Goal: Task Accomplishment & Management: Complete application form

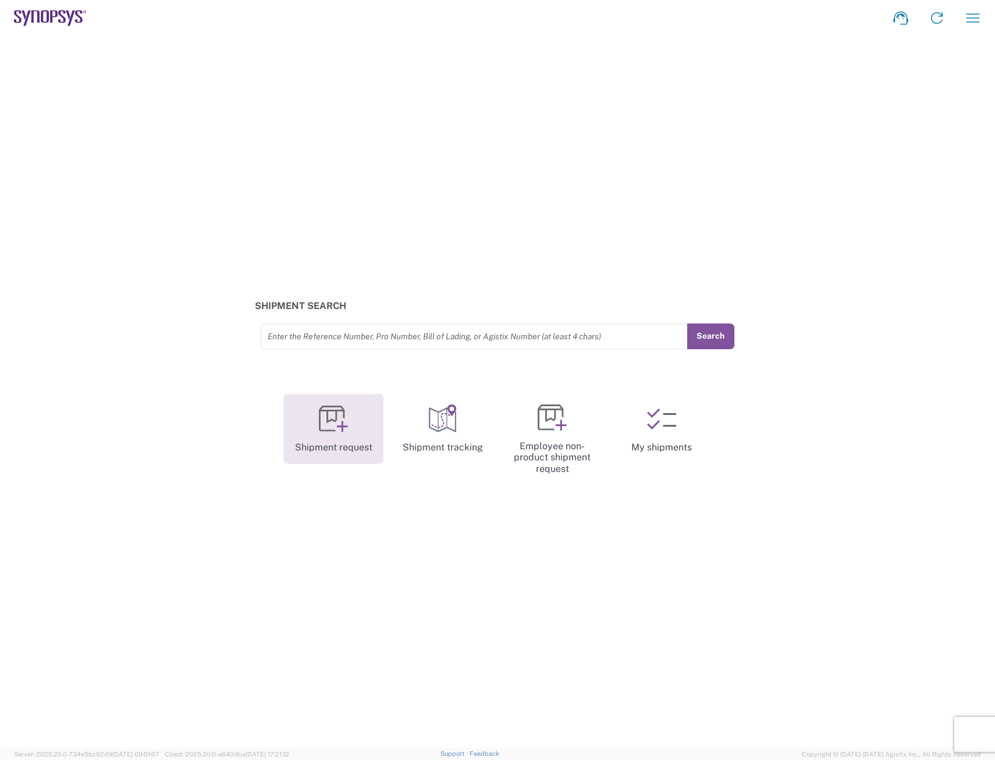
click at [338, 444] on link "Shipment request" at bounding box center [333, 429] width 100 height 70
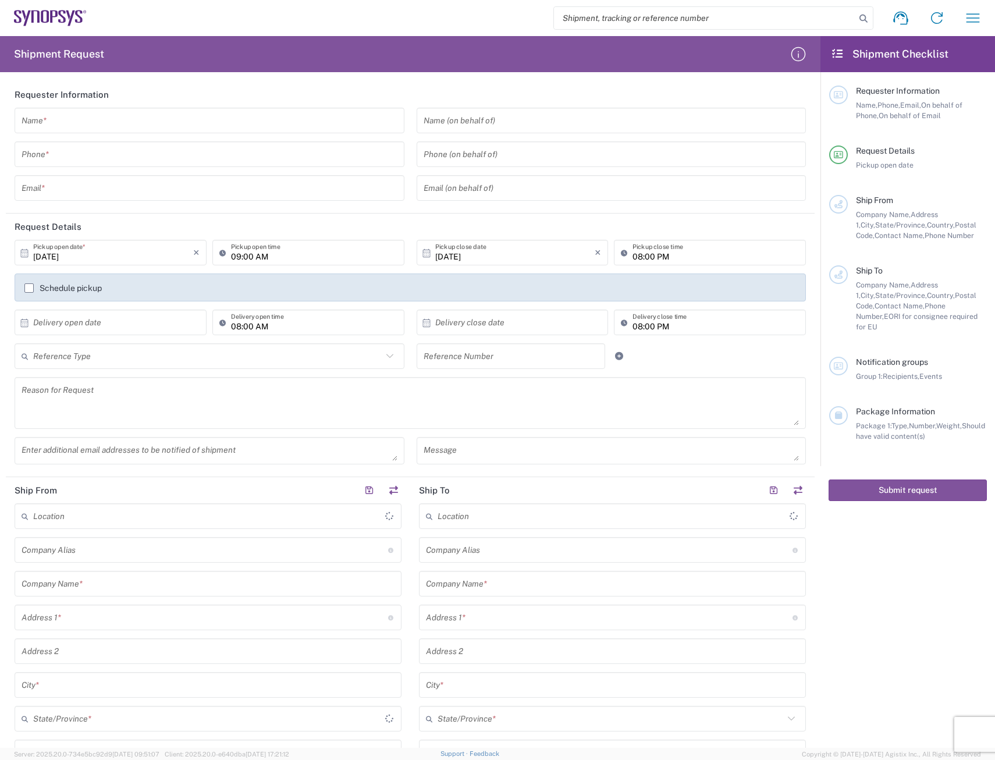
type input "[GEOGRAPHIC_DATA]"
click at [101, 123] on input "text" at bounding box center [210, 121] width 376 height 20
type input "[PERSON_NAME]"
type input "5125677093"
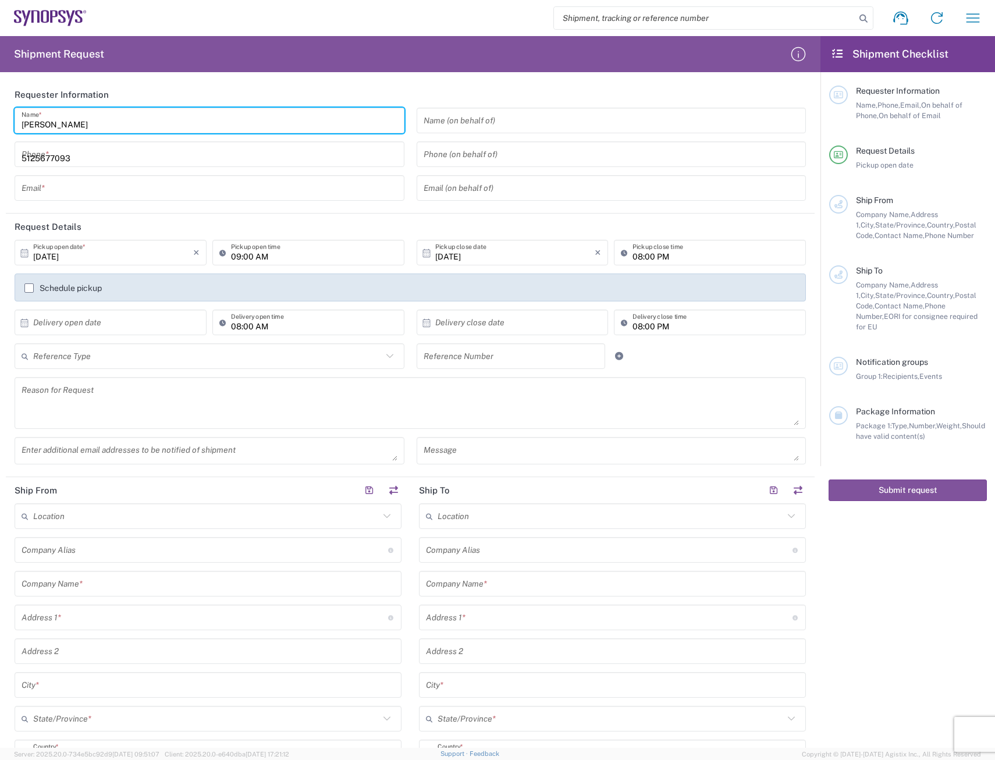
type input "[PERSON_NAME][EMAIL_ADDRESS][DOMAIN_NAME]"
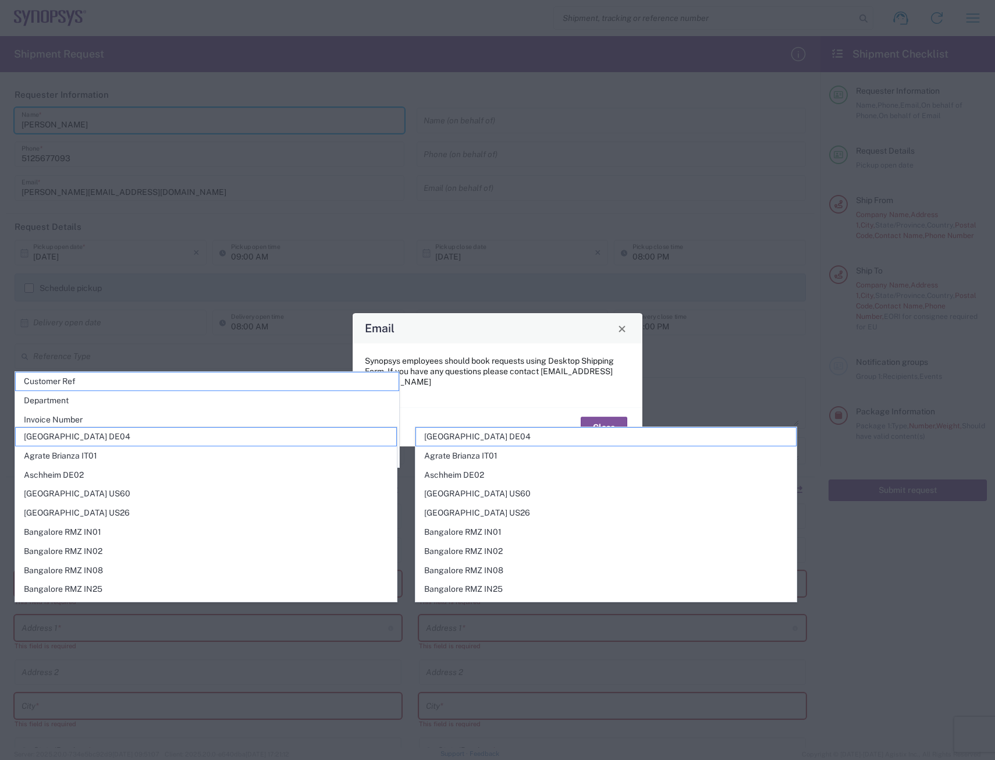
click at [654, 134] on div "Email Synopsys employees should book requests using Desktop Shipping Form. If y…" at bounding box center [497, 380] width 995 height 760
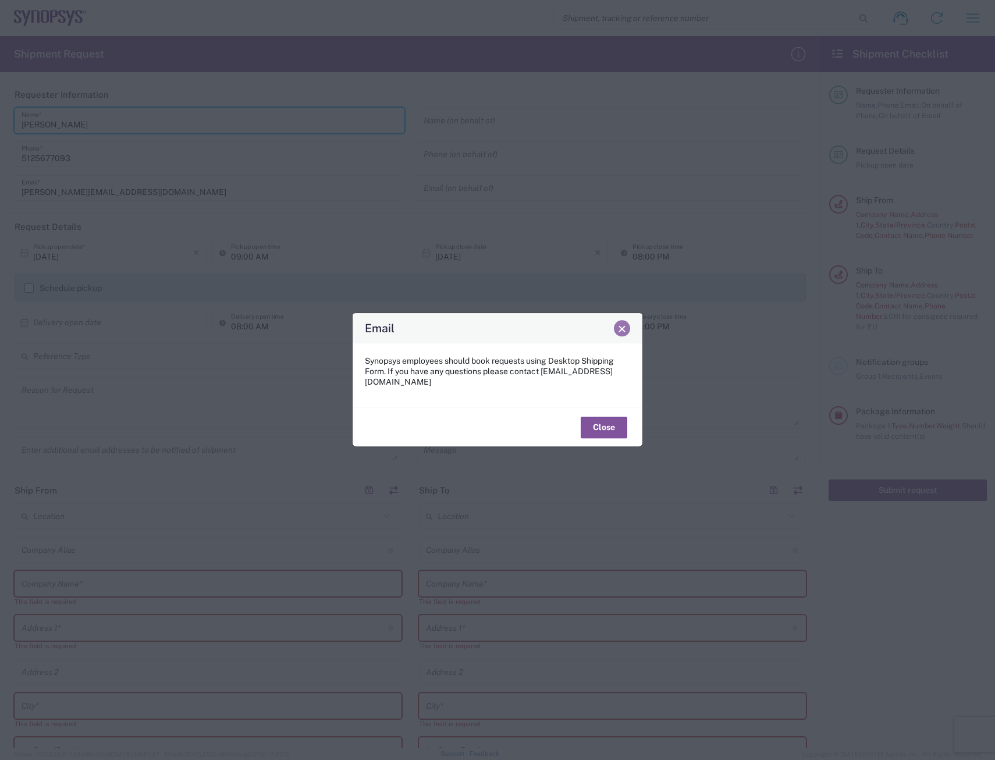
click at [626, 333] on span "Close" at bounding box center [622, 329] width 8 height 8
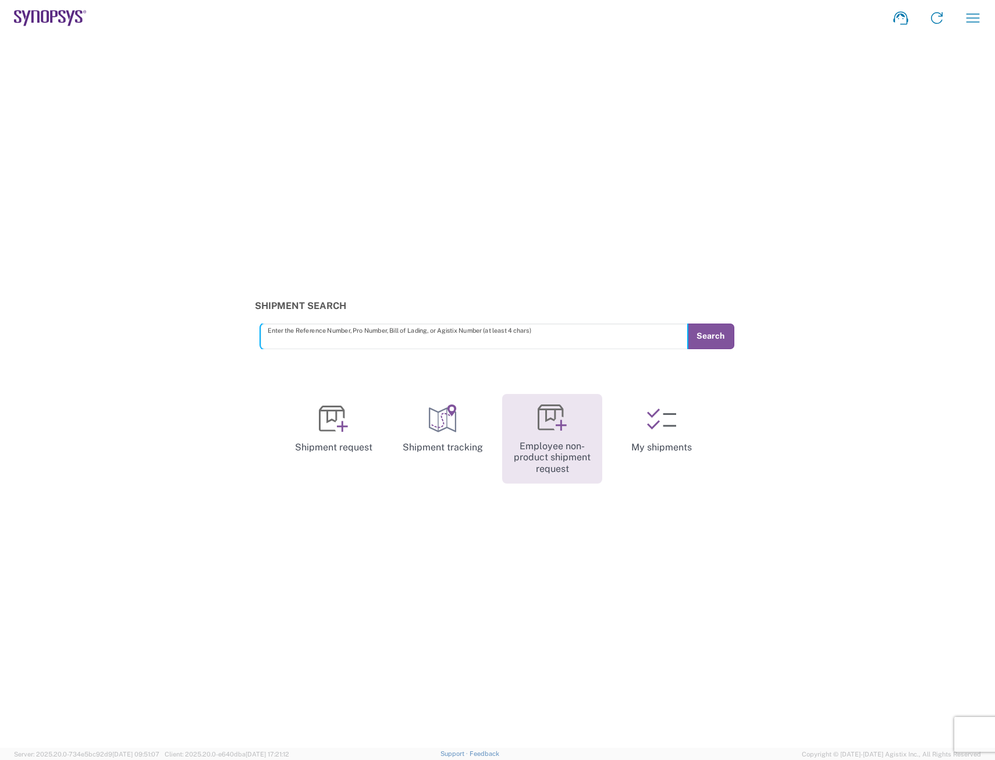
click at [545, 438] on link "Employee non-product shipment request" at bounding box center [552, 439] width 100 height 90
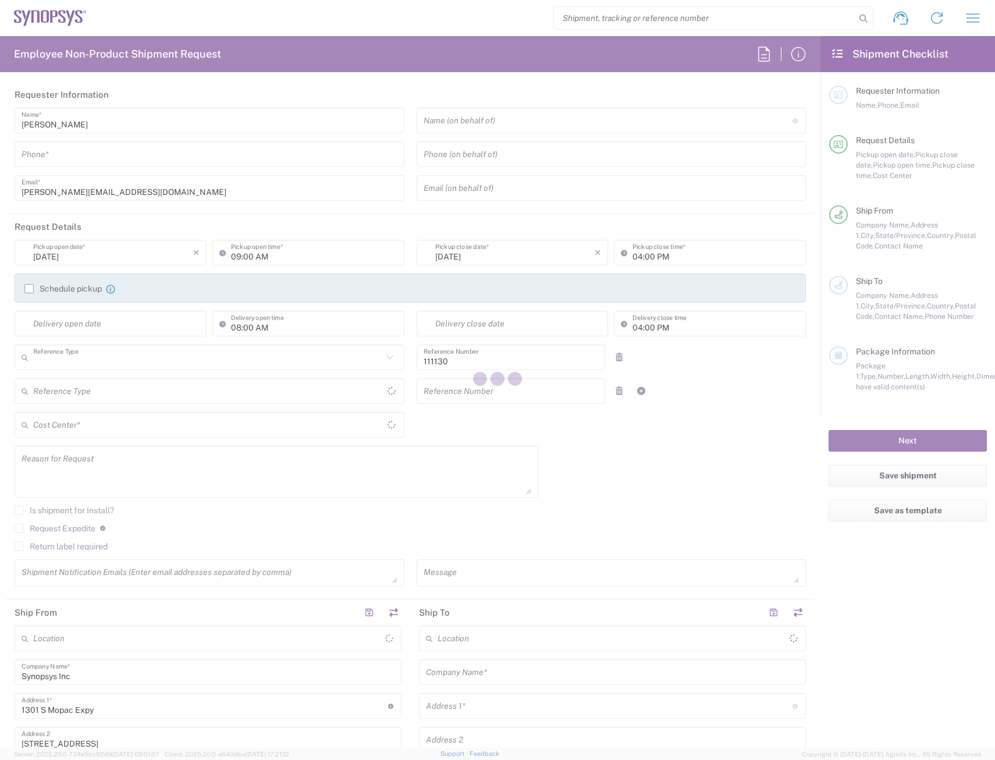
type input "Department"
type input "[GEOGRAPHIC_DATA]"
type input "US01, FAC, Austin 111130"
type input "[US_STATE]"
type input "[GEOGRAPHIC_DATA]"
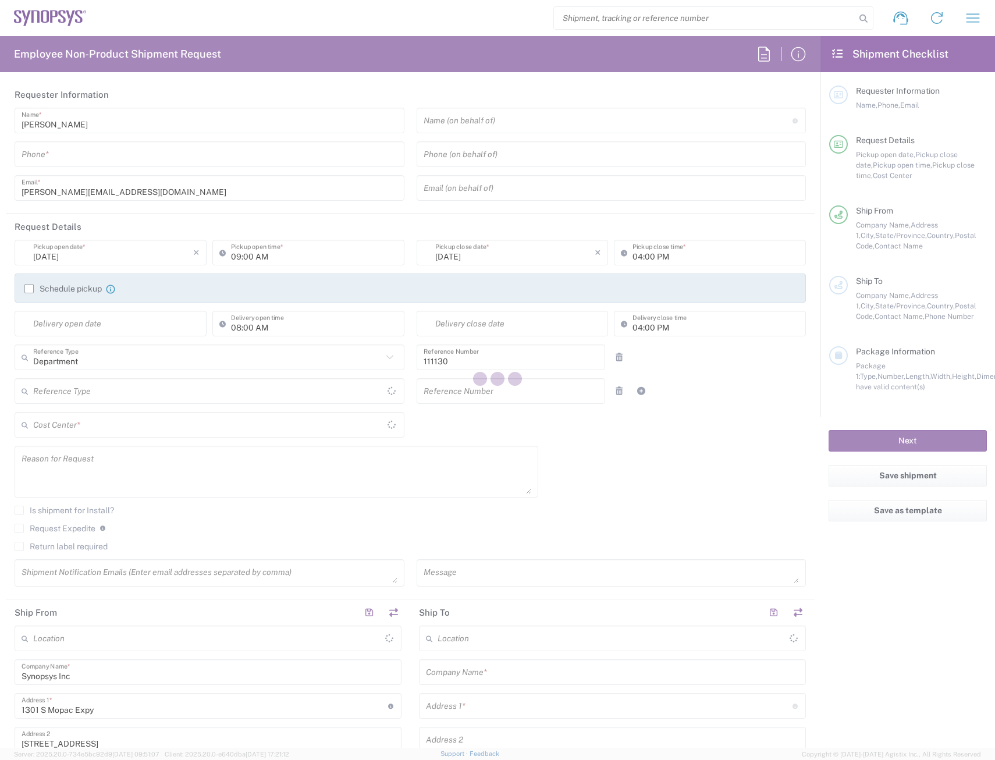
type input "Delivered at Place"
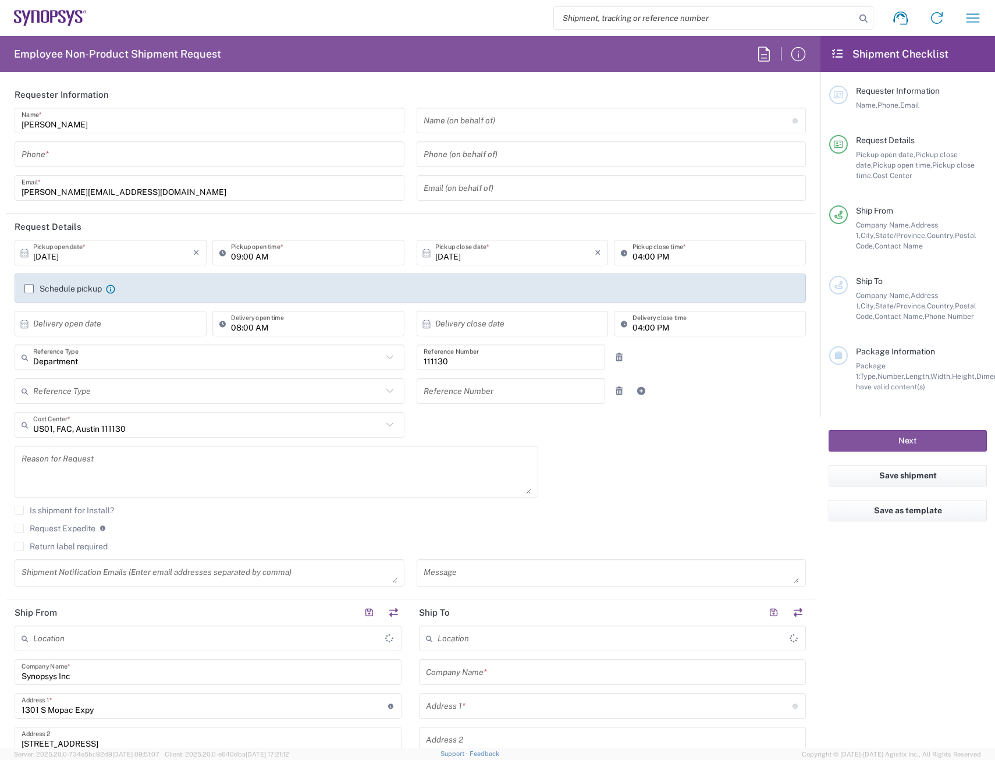
type input "[GEOGRAPHIC_DATA] US26"
